Goal: Find specific page/section: Find specific page/section

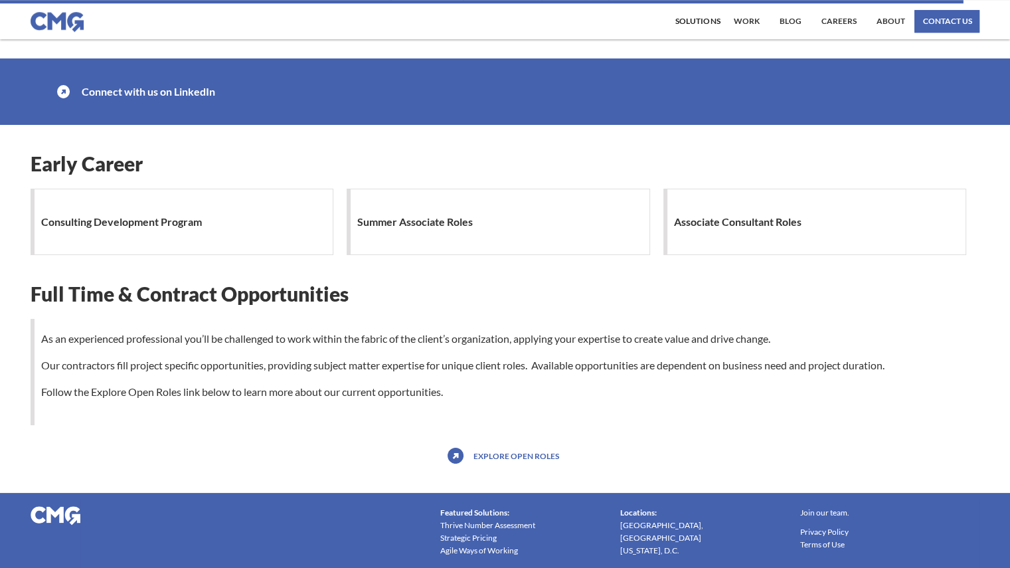
scroll to position [1164, 0]
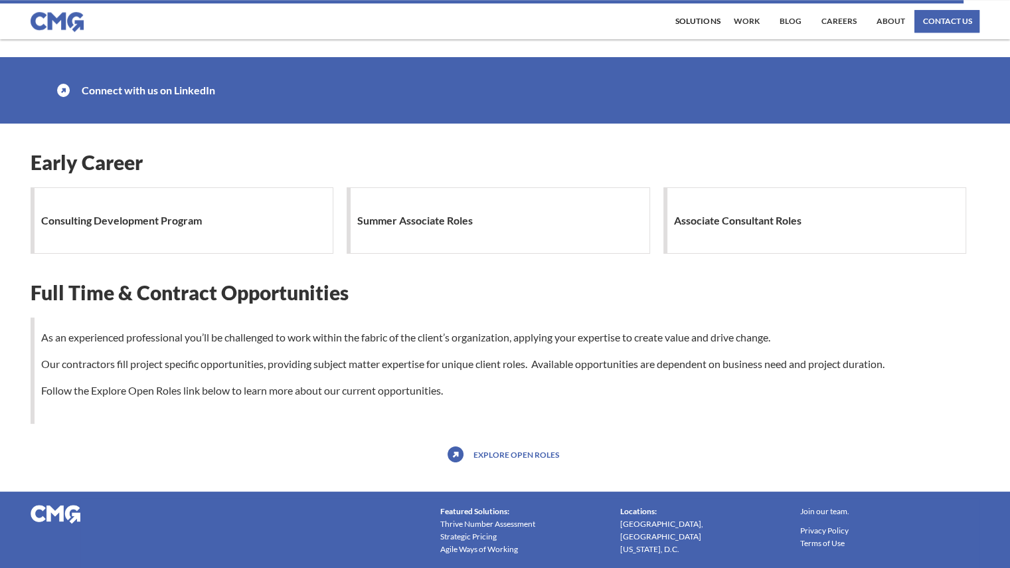
click at [155, 220] on h1 "Consulting Development Program" at bounding box center [124, 220] width 167 height 27
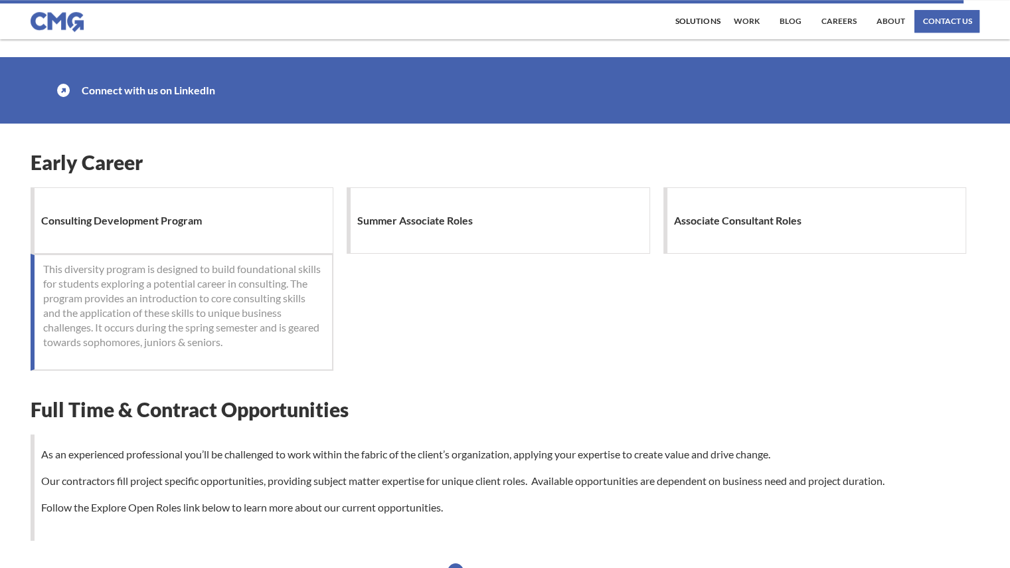
click at [734, 209] on h1 "Associate Consultant Roles" at bounding box center [741, 220] width 134 height 27
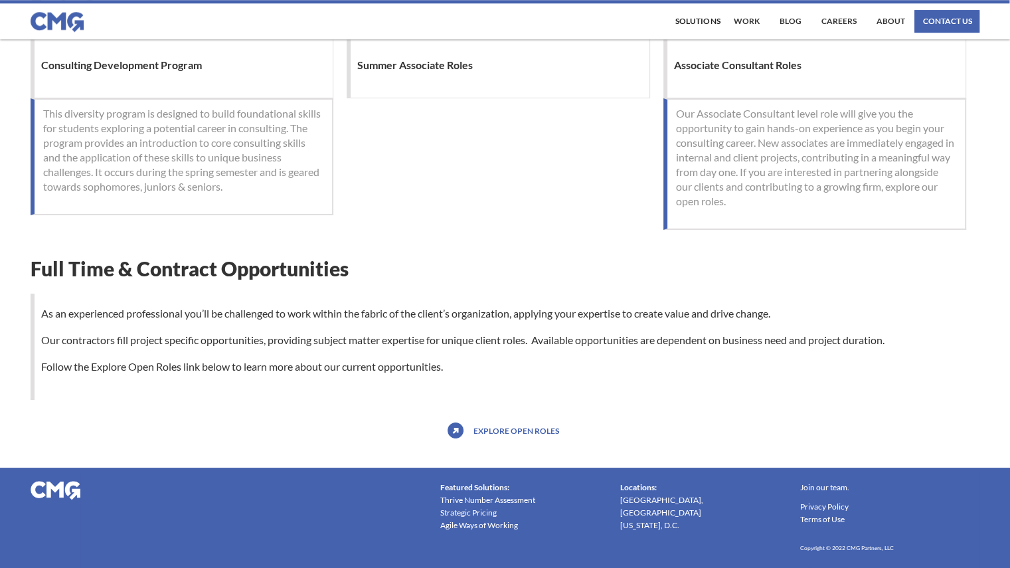
scroll to position [1351, 0]
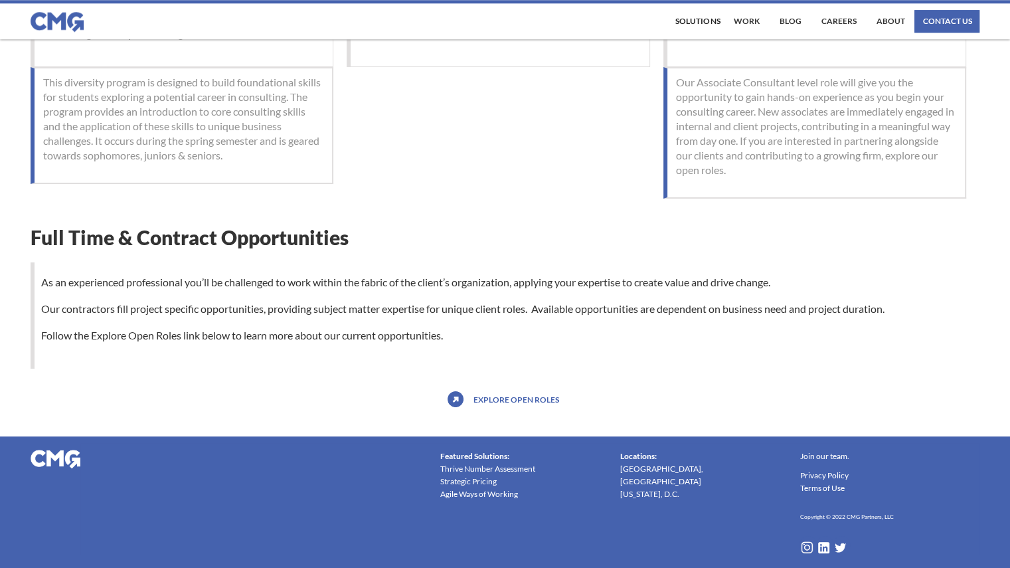
click at [540, 398] on link "Explore open roles" at bounding box center [516, 398] width 92 height 21
